Goal: Transaction & Acquisition: Purchase product/service

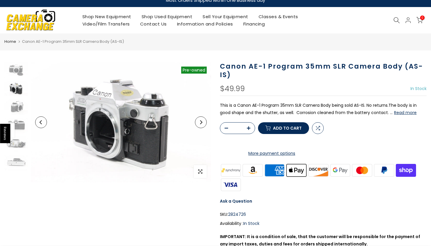
click at [201, 120] on button "Next" at bounding box center [201, 122] width 12 height 12
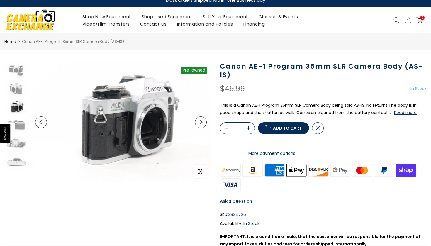
click at [201, 120] on button "Next" at bounding box center [201, 122] width 12 height 12
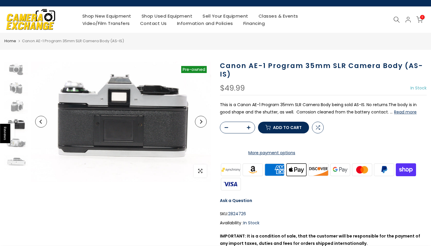
click at [202, 126] on button "Next" at bounding box center [201, 122] width 12 height 12
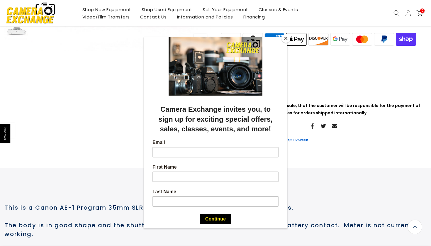
scroll to position [143, 0]
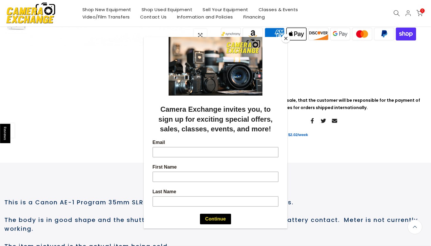
click at [286, 38] on button "Close" at bounding box center [285, 38] width 9 height 9
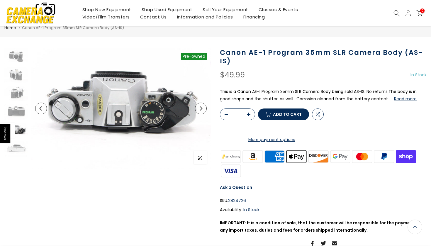
scroll to position [19, 0]
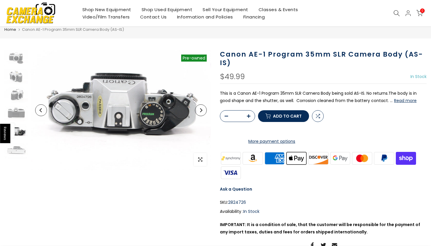
click at [203, 114] on button "Next" at bounding box center [201, 110] width 12 height 12
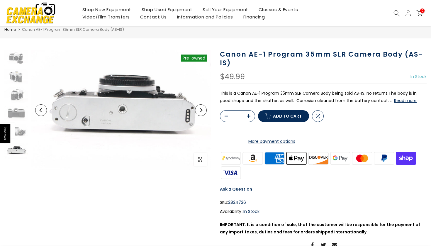
click at [203, 114] on button "Next" at bounding box center [201, 110] width 12 height 12
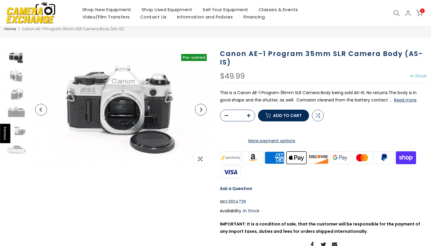
click at [394, 100] on button "Read more" at bounding box center [405, 99] width 23 height 5
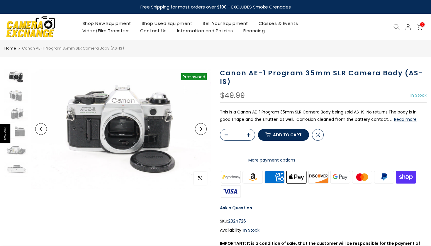
scroll to position [0, 0]
click at [202, 130] on icon "Next" at bounding box center [201, 129] width 4 height 4
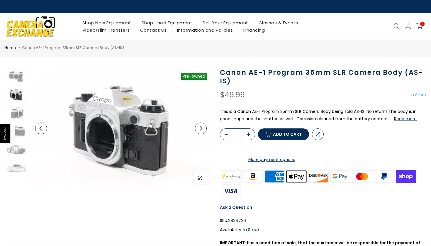
click at [202, 130] on button "Next" at bounding box center [201, 128] width 12 height 12
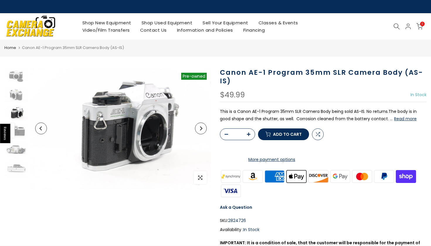
click at [202, 130] on button "Next" at bounding box center [201, 128] width 12 height 12
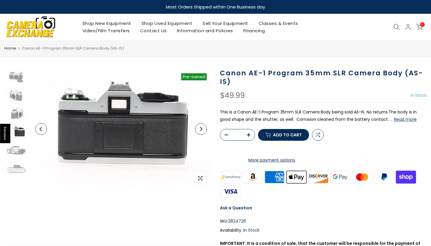
click at [199, 130] on icon "Next" at bounding box center [201, 129] width 4 height 4
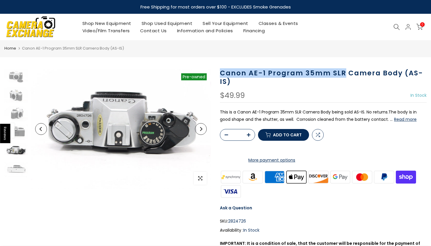
drag, startPoint x: 219, startPoint y: 73, endPoint x: 345, endPoint y: 74, distance: 125.4
click at [345, 74] on div "Canon AE-1 Program 35mm SLR Camera Body (AS-IS) $49.99 In Stock Pre order Out o…" at bounding box center [322, 178] width 215 height 219
copy h1 "Canon AE-1 Program 35mm SLR"
click at [38, 130] on button "Previous" at bounding box center [41, 129] width 12 height 12
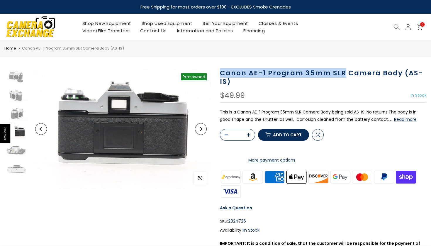
click at [38, 130] on button "Previous" at bounding box center [41, 129] width 12 height 12
